Goal: Information Seeking & Learning: Learn about a topic

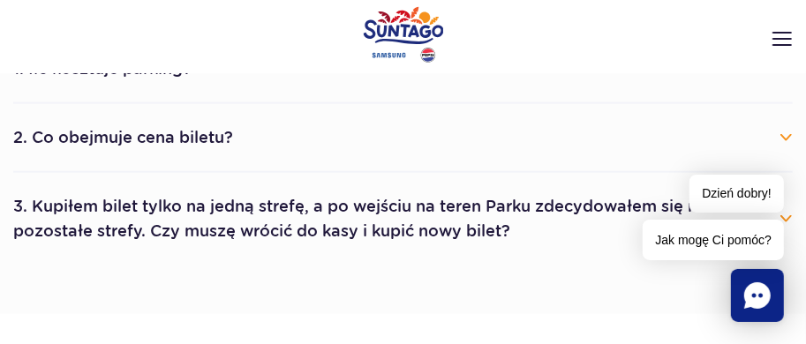
scroll to position [1059, 0]
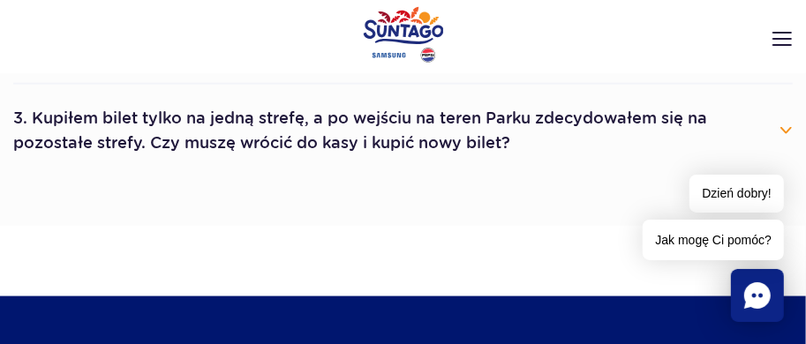
click at [784, 132] on button "3. Kupiłem bilet tylko na jedną strefę, a po wejściu na teren Parku zdecydowałe…" at bounding box center [402, 131] width 779 height 64
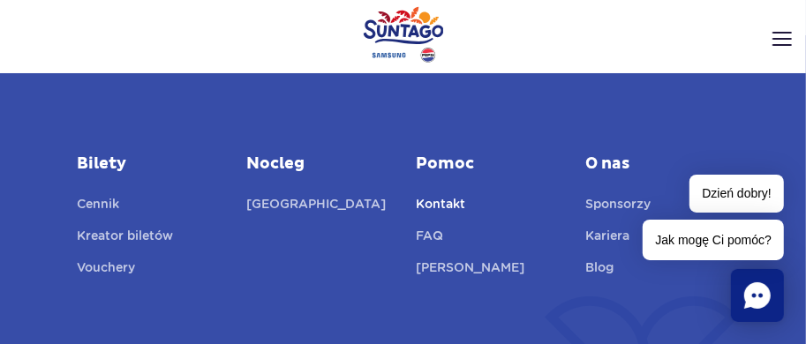
scroll to position [3178, 0]
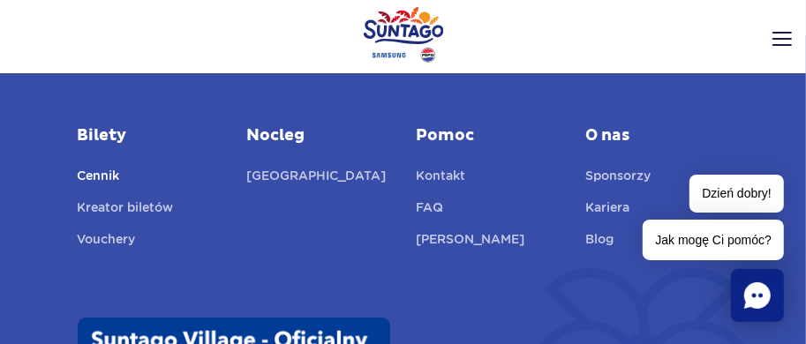
click at [105, 172] on link "Cennik" at bounding box center [99, 178] width 42 height 25
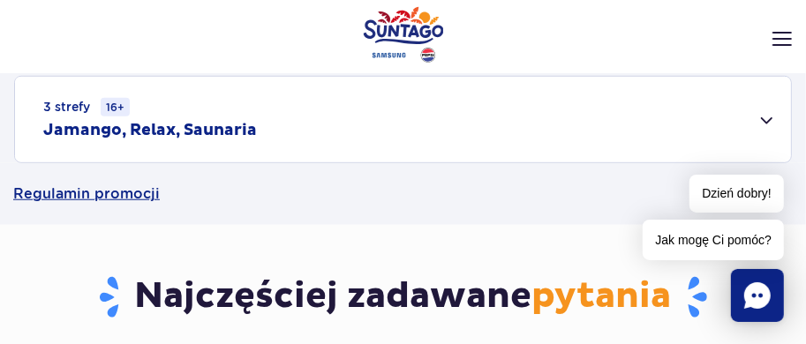
scroll to position [706, 0]
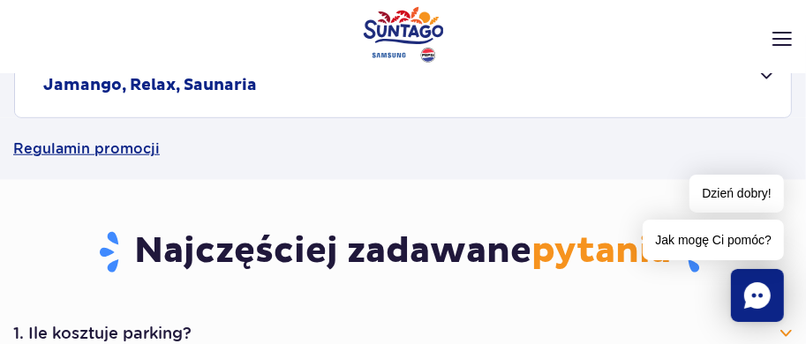
click at [767, 79] on header "Godziny otwarcia pl PL EN UA Moje konto Zarządzaj biletami Aktualny ruch w park…" at bounding box center [403, 74] width 806 height 78
click at [765, 75] on header "Godziny otwarcia pl PL EN UA Moje konto Zarządzaj biletami Aktualny ruch w park…" at bounding box center [403, 74] width 806 height 78
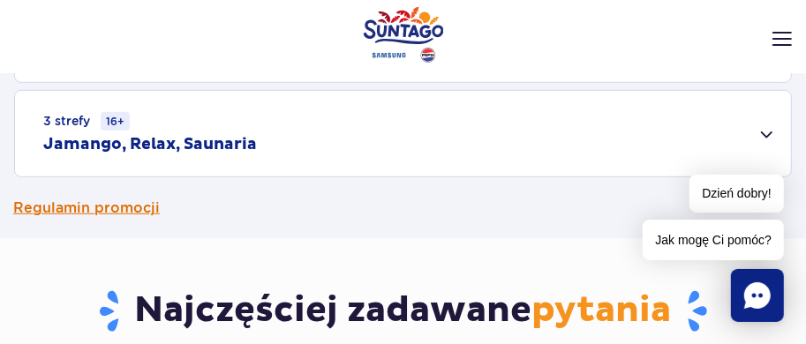
scroll to position [618, 0]
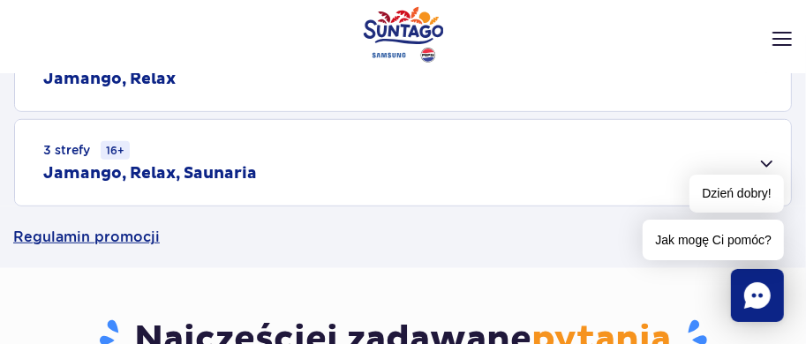
click at [768, 162] on div "3 strefy 16+ Jamango, Relax, Saunaria" at bounding box center [403, 163] width 776 height 86
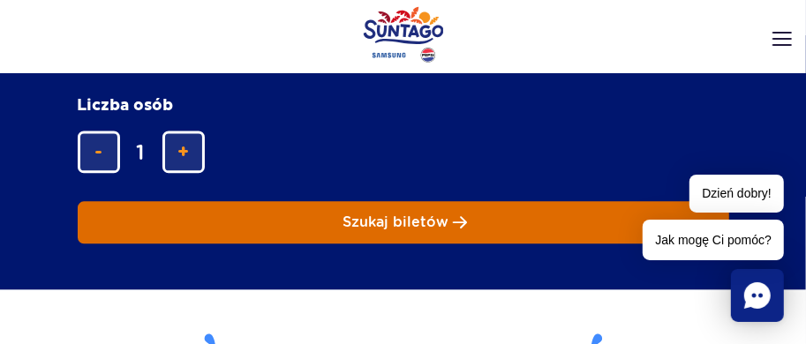
scroll to position [1854, 0]
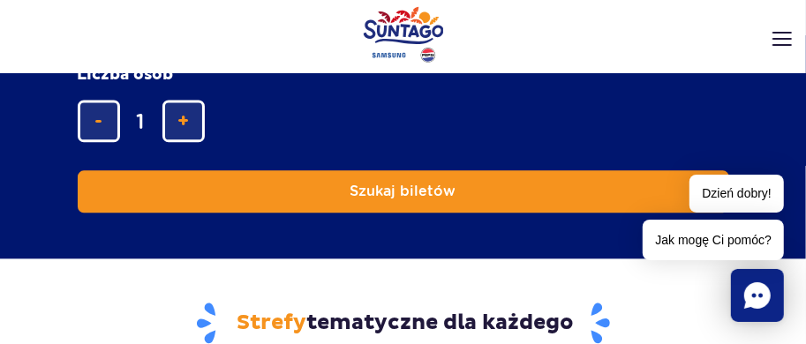
drag, startPoint x: 361, startPoint y: 191, endPoint x: 243, endPoint y: 192, distance: 118.3
click at [243, 192] on div "Zaplanuj zabawę w Suntago! Długość pobytu długość pobytu w głównej treści Jeden…" at bounding box center [403, -1] width 806 height 517
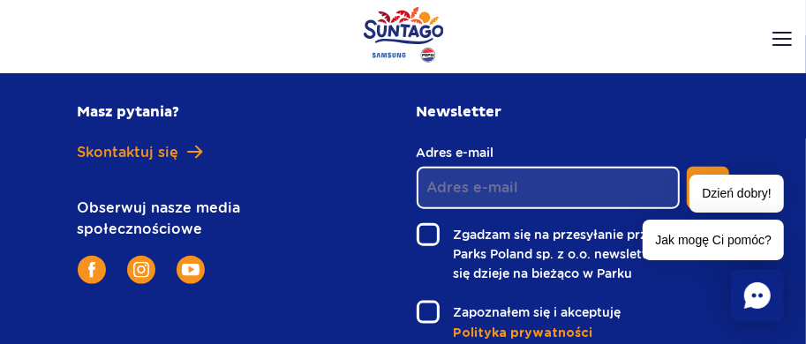
scroll to position [3846, 0]
